Goal: Task Accomplishment & Management: Use online tool/utility

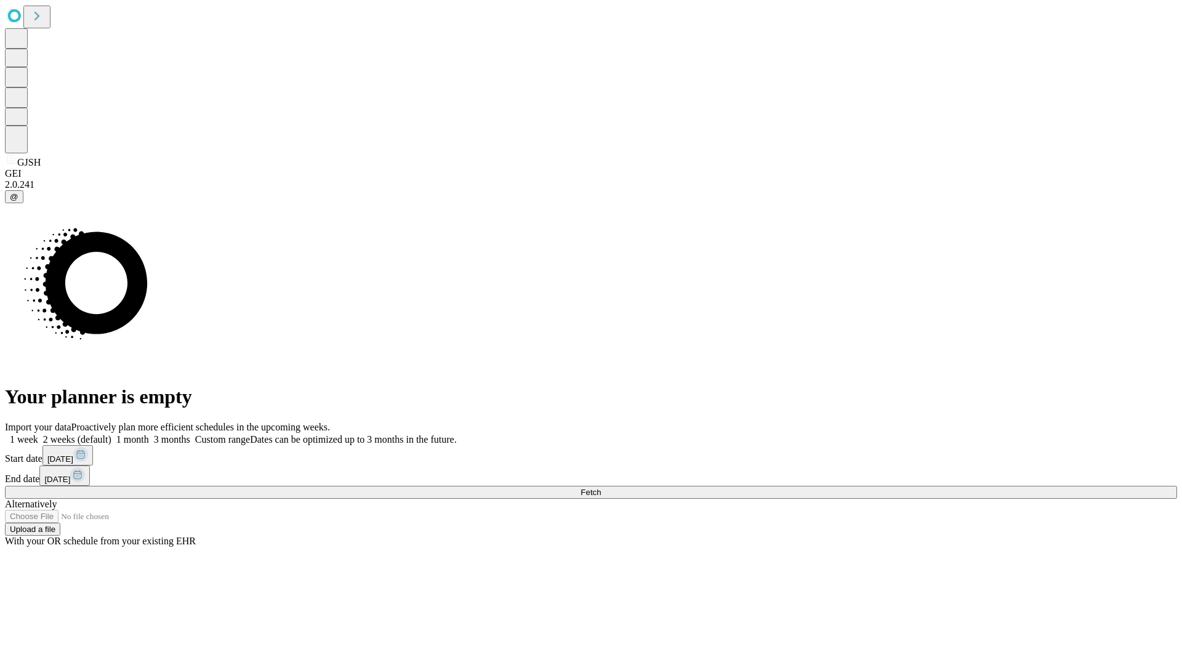
click at [601, 487] on span "Fetch" at bounding box center [590, 491] width 20 height 9
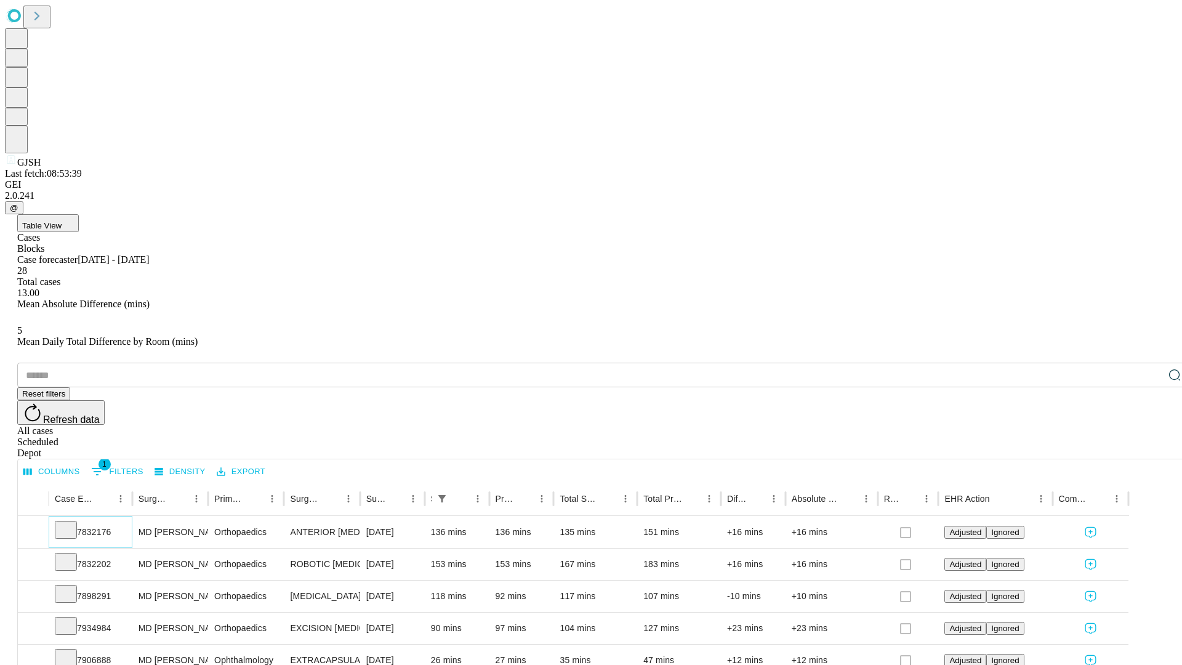
click at [72, 522] on icon at bounding box center [66, 528] width 12 height 12
